Goal: Task Accomplishment & Management: Use online tool/utility

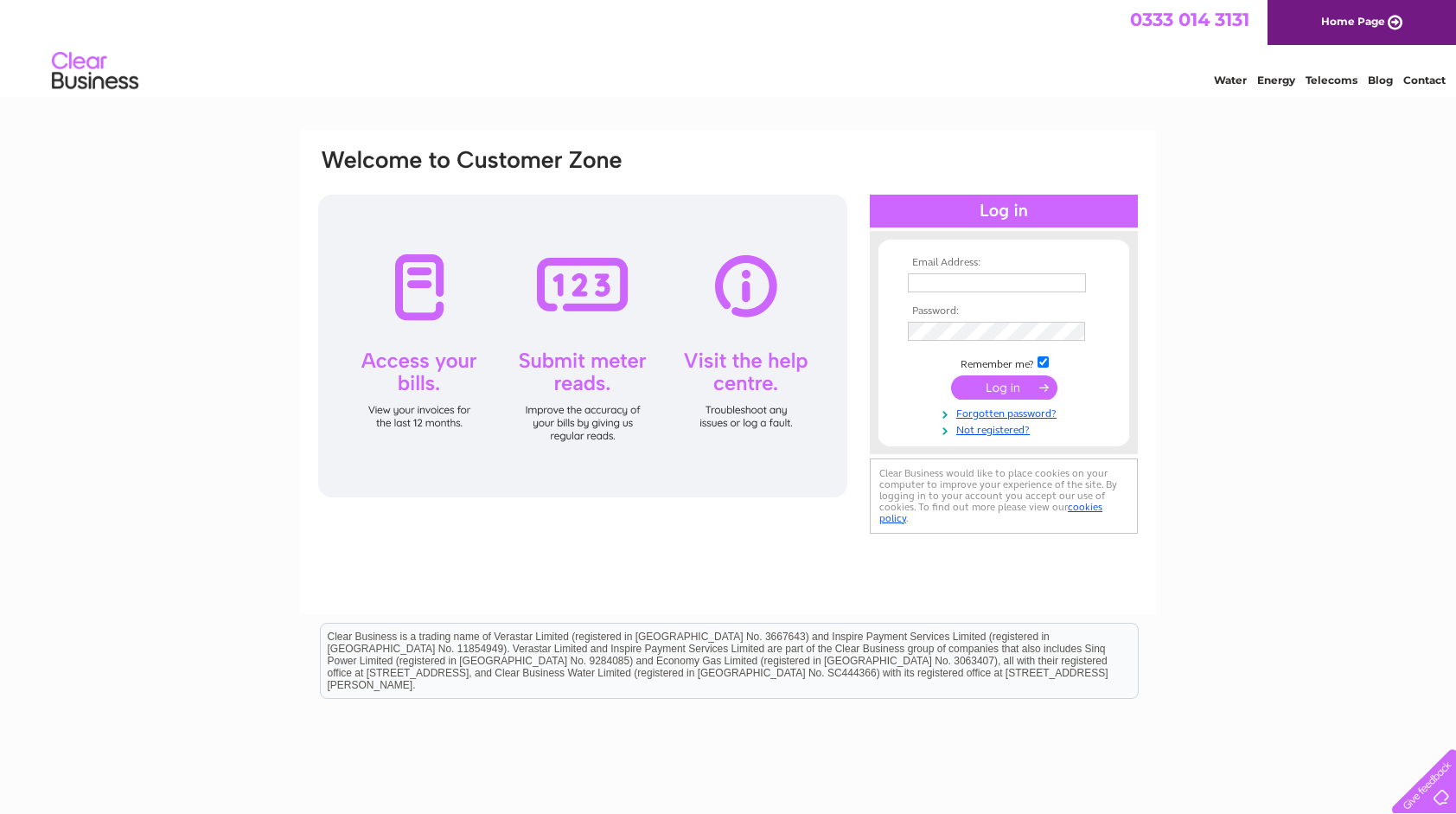
type input "dunnsgarage@ymail.com"
click at [1003, 382] on input "submit" at bounding box center [1004, 387] width 106 height 25
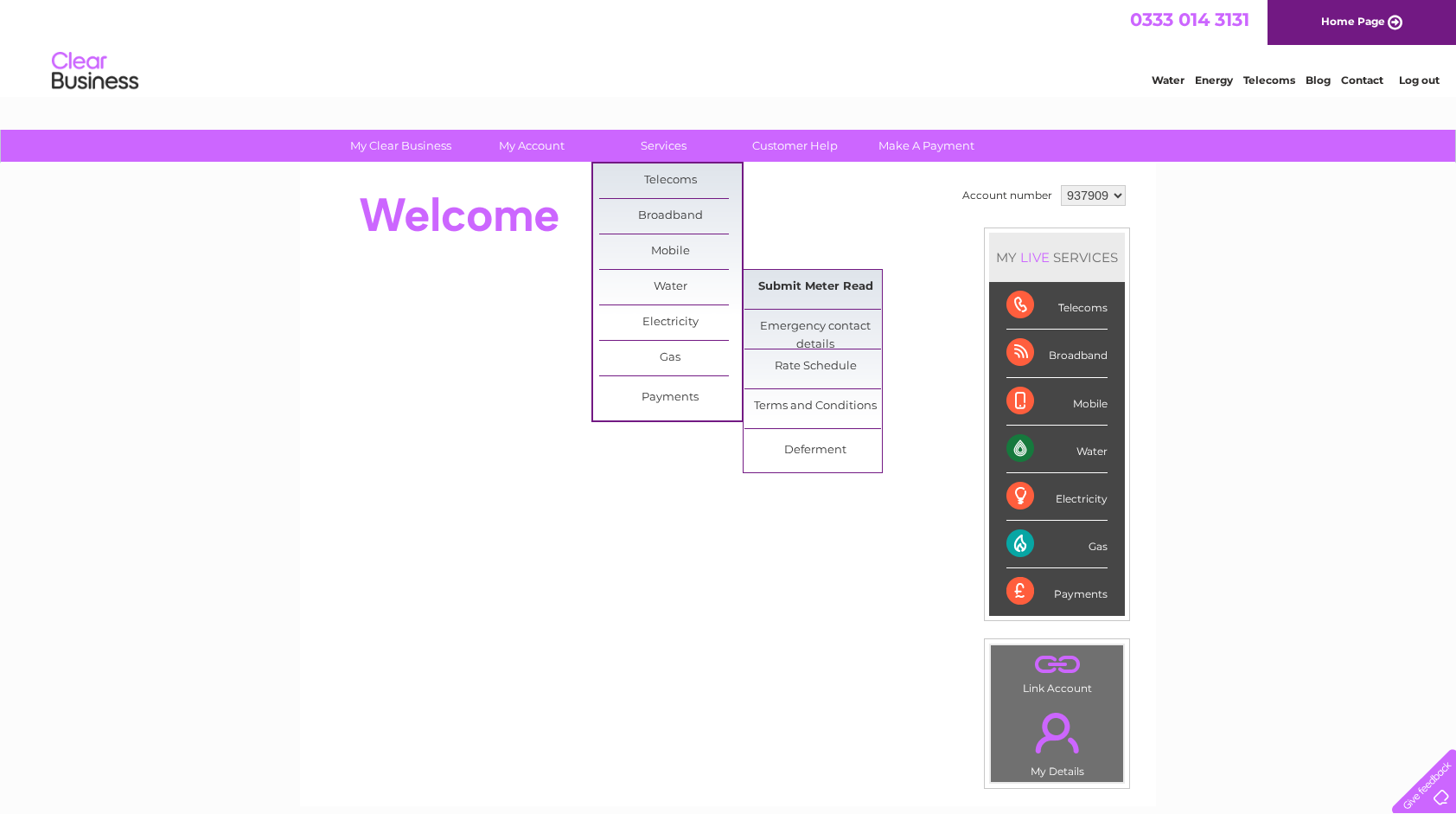
click at [777, 282] on link "Submit Meter Read" at bounding box center [815, 287] width 142 height 34
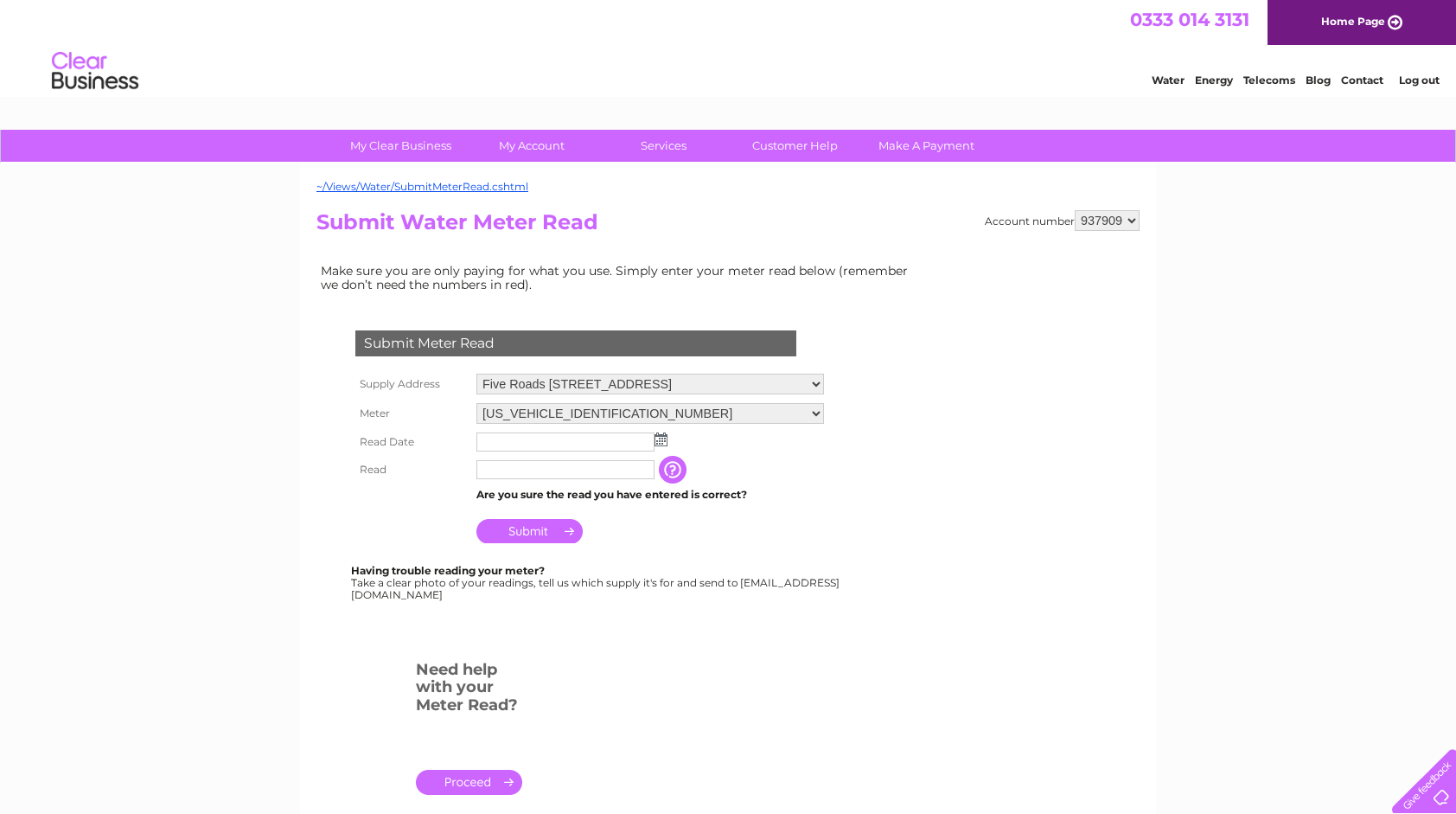
click at [659, 434] on img at bounding box center [661, 439] width 13 height 14
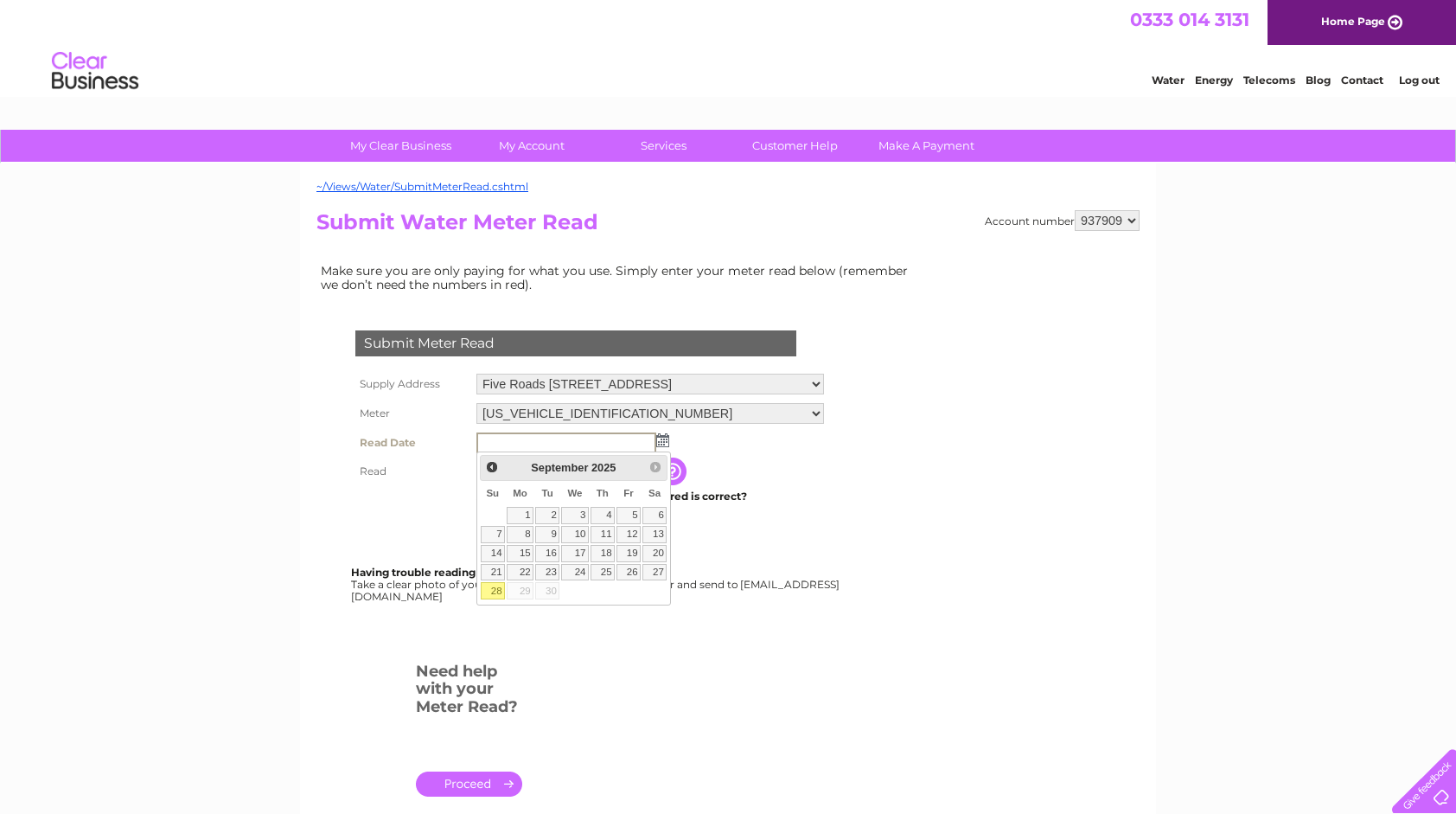
click at [495, 585] on link "28" at bounding box center [493, 591] width 25 height 18
type input "2025/09/28"
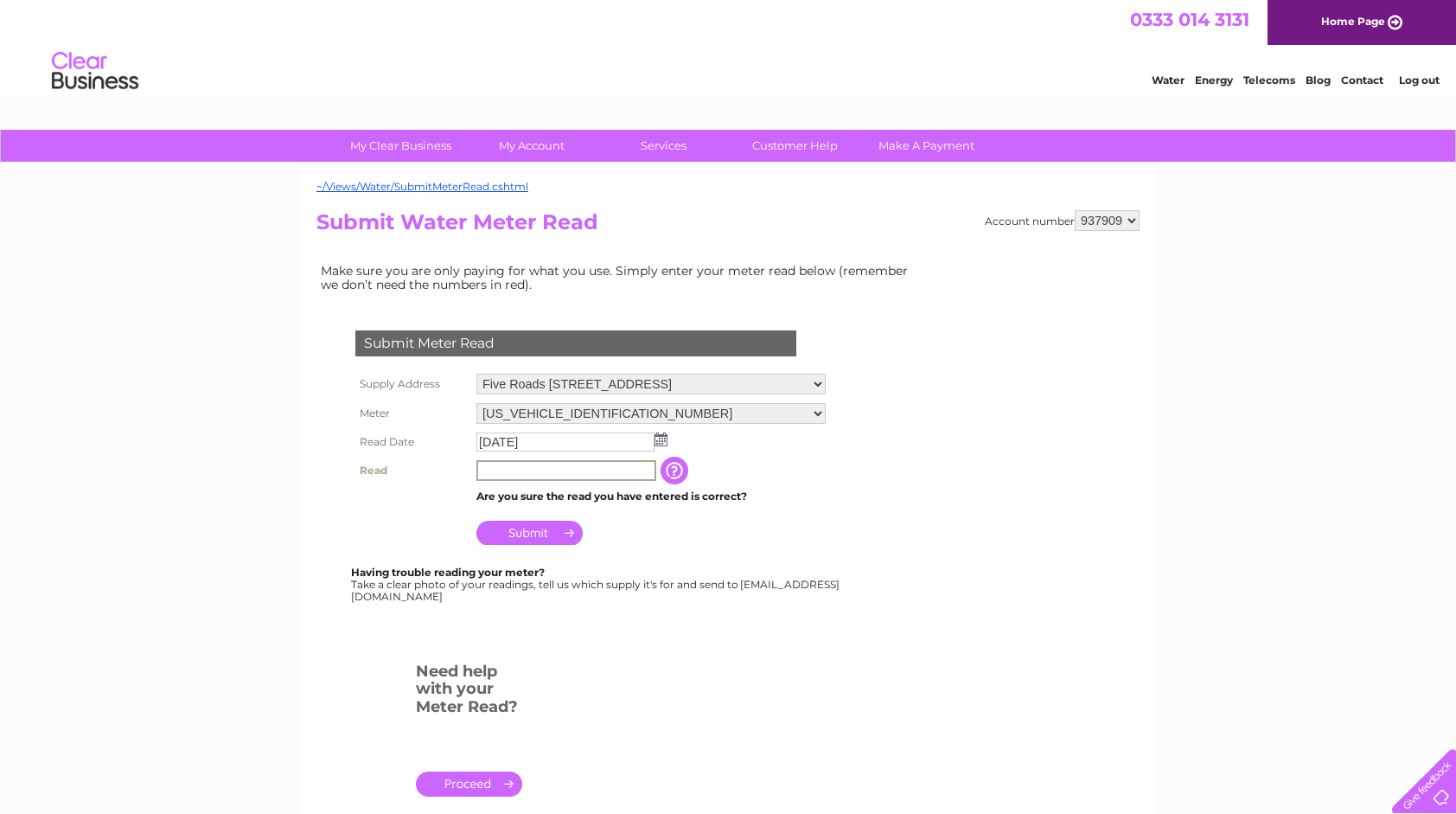
click at [498, 467] on input "text" at bounding box center [566, 470] width 180 height 21
type input "7097"
click at [525, 524] on input "Submit" at bounding box center [529, 531] width 106 height 25
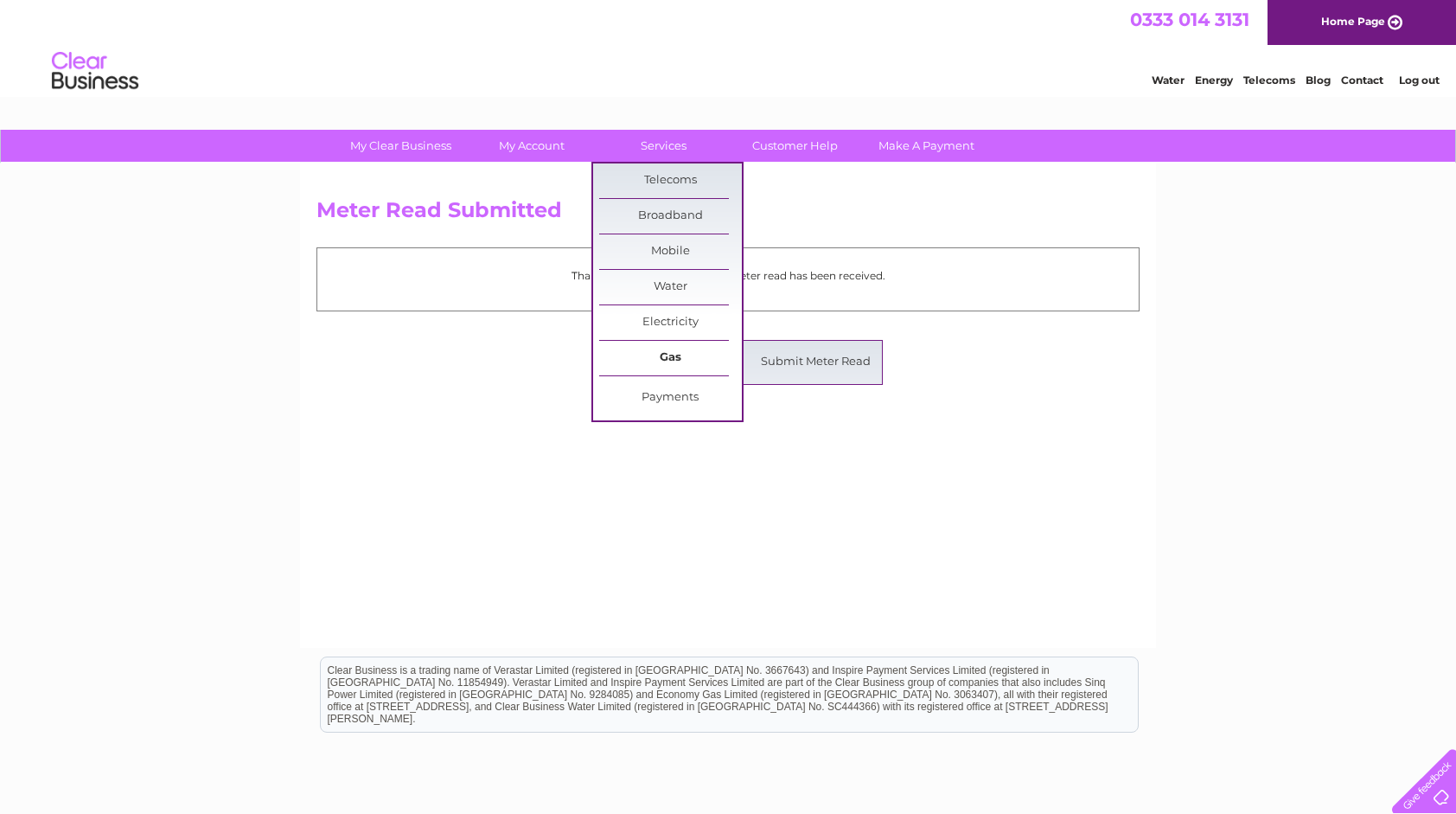
click at [664, 351] on link "Gas" at bounding box center [670, 357] width 142 height 34
click at [760, 355] on link "Submit Meter Read" at bounding box center [815, 361] width 142 height 34
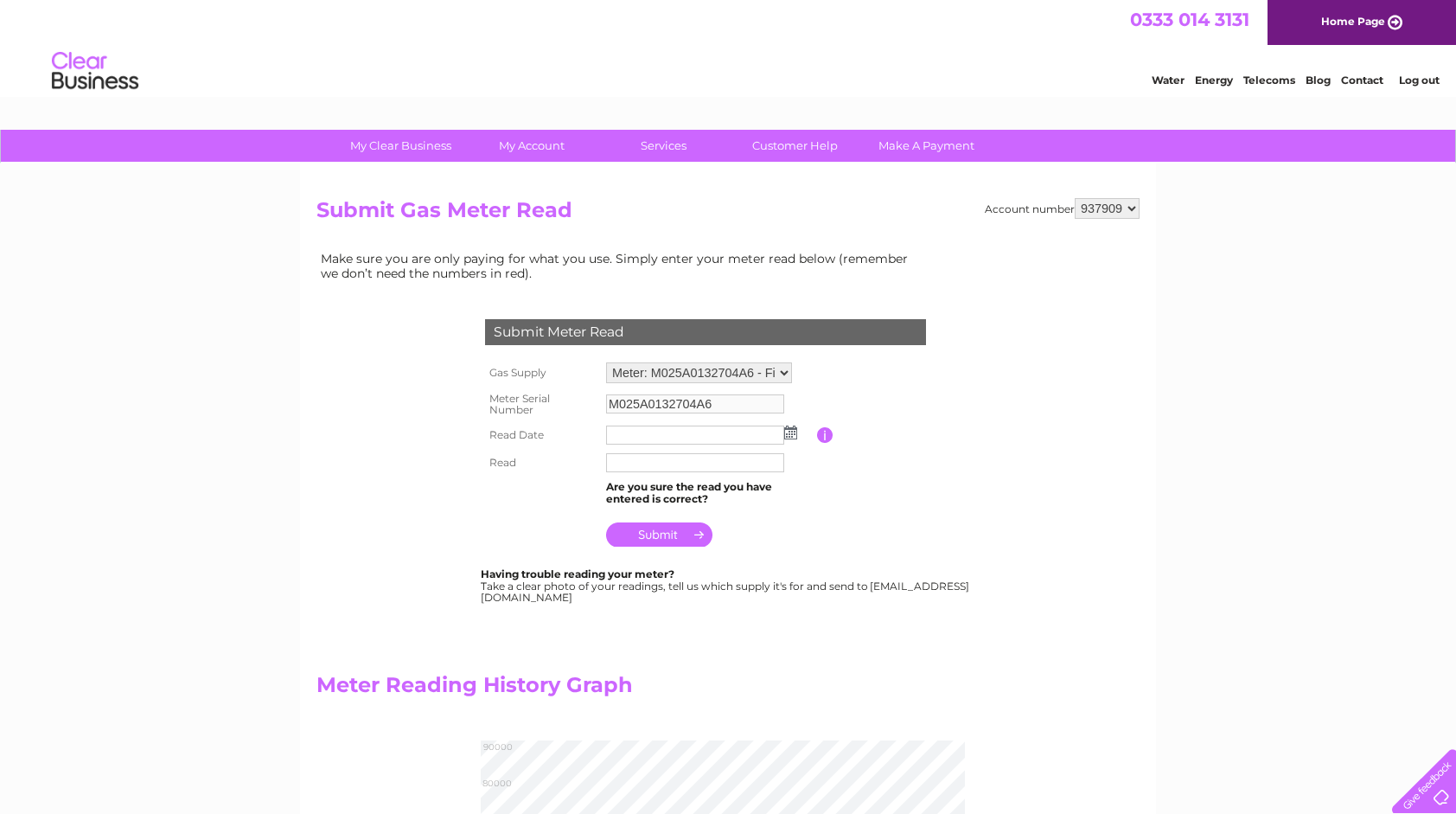
click at [795, 439] on td at bounding box center [709, 435] width 215 height 27
click at [795, 434] on img at bounding box center [790, 432] width 13 height 14
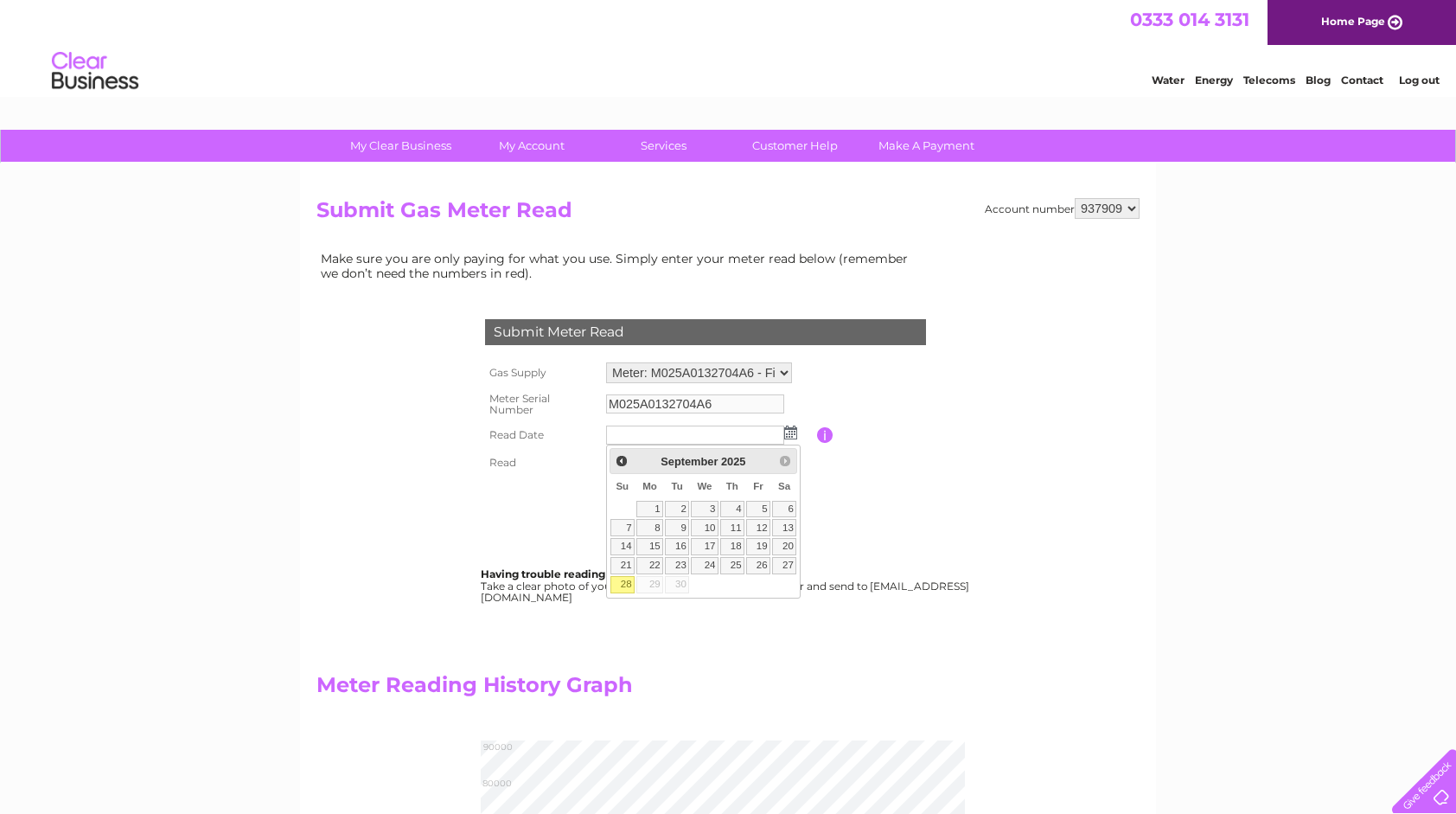
click at [620, 580] on link "28" at bounding box center [622, 585] width 25 height 18
type input "2025/09/28"
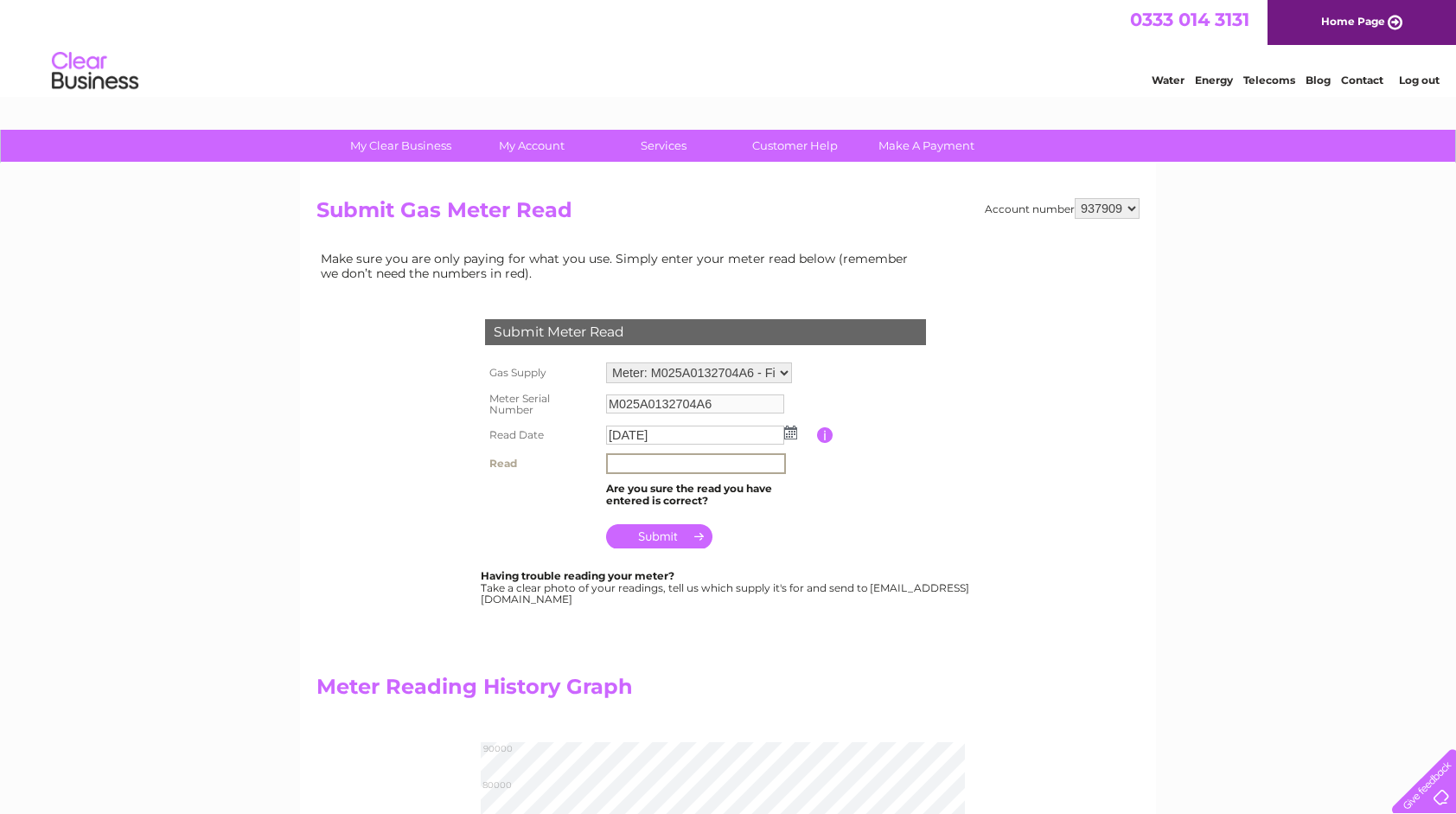
click at [620, 459] on input "text" at bounding box center [695, 463] width 180 height 21
type input "81961"
click at [656, 536] on input "submit" at bounding box center [659, 534] width 106 height 25
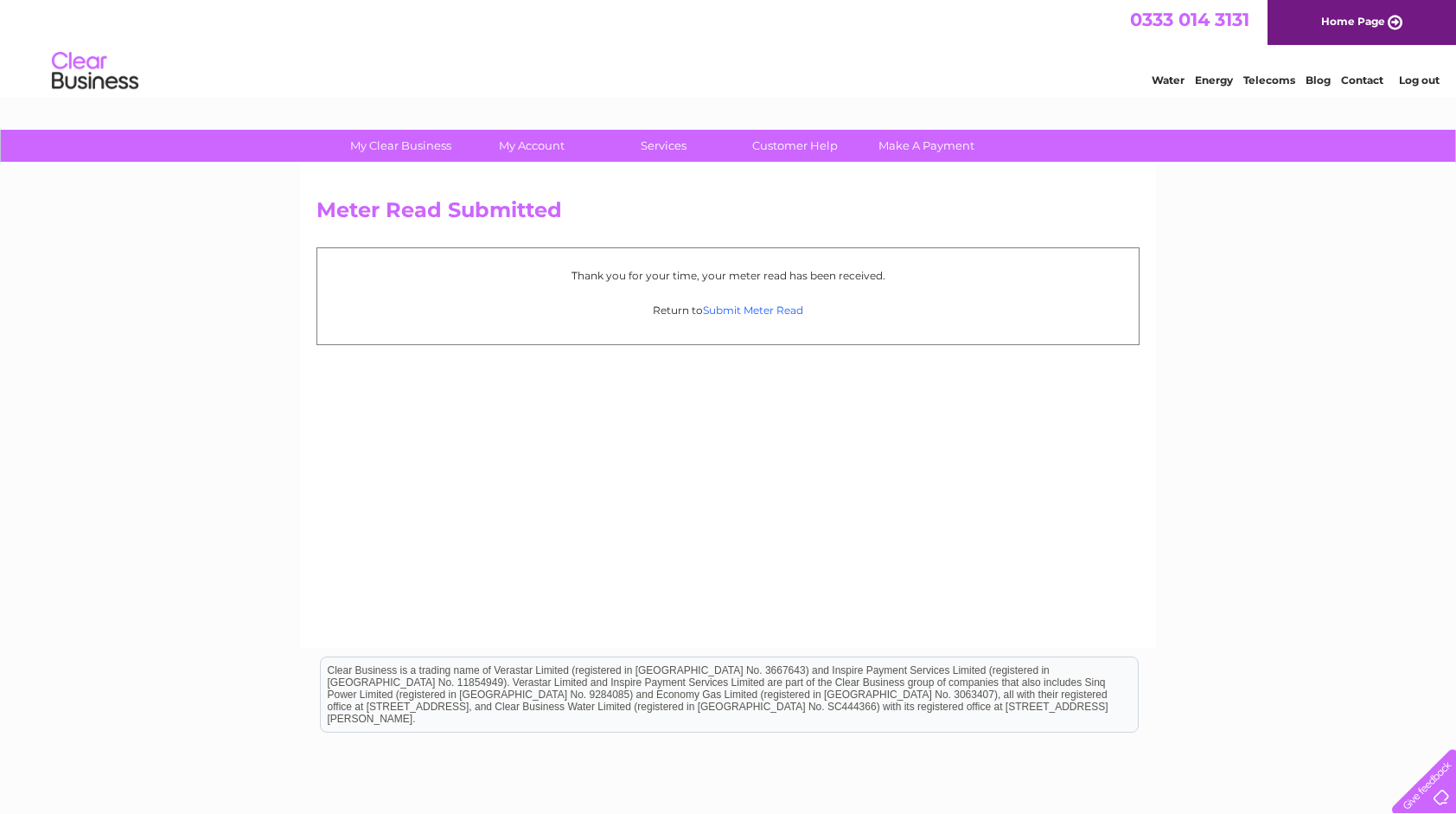
click at [764, 304] on link "Submit Meter Read" at bounding box center [753, 309] width 100 height 13
